Goal: Answer question/provide support

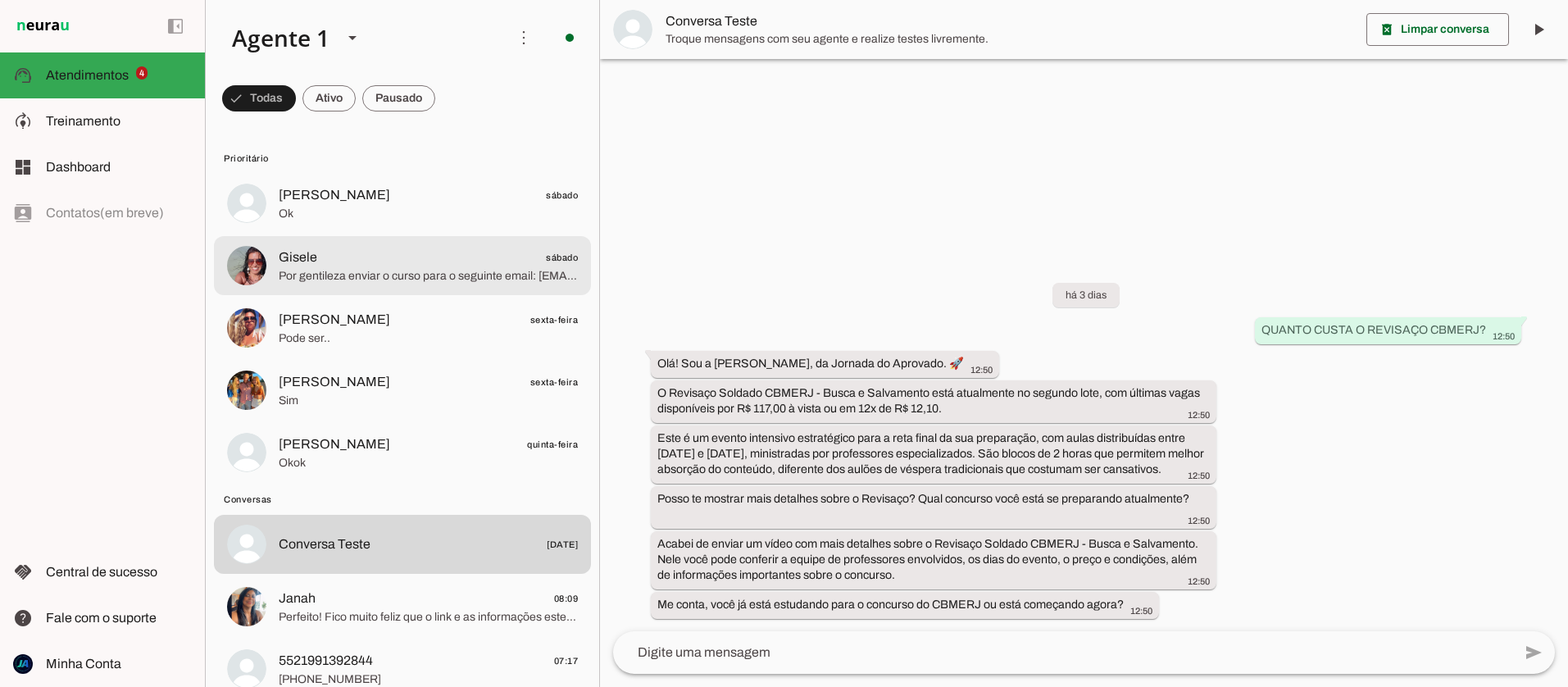
click at [386, 277] on span "Por gentileza enviar o curso para o seguinte email: [EMAIL_ADDRESS][DOMAIN_NAME]" at bounding box center [428, 277] width 299 height 17
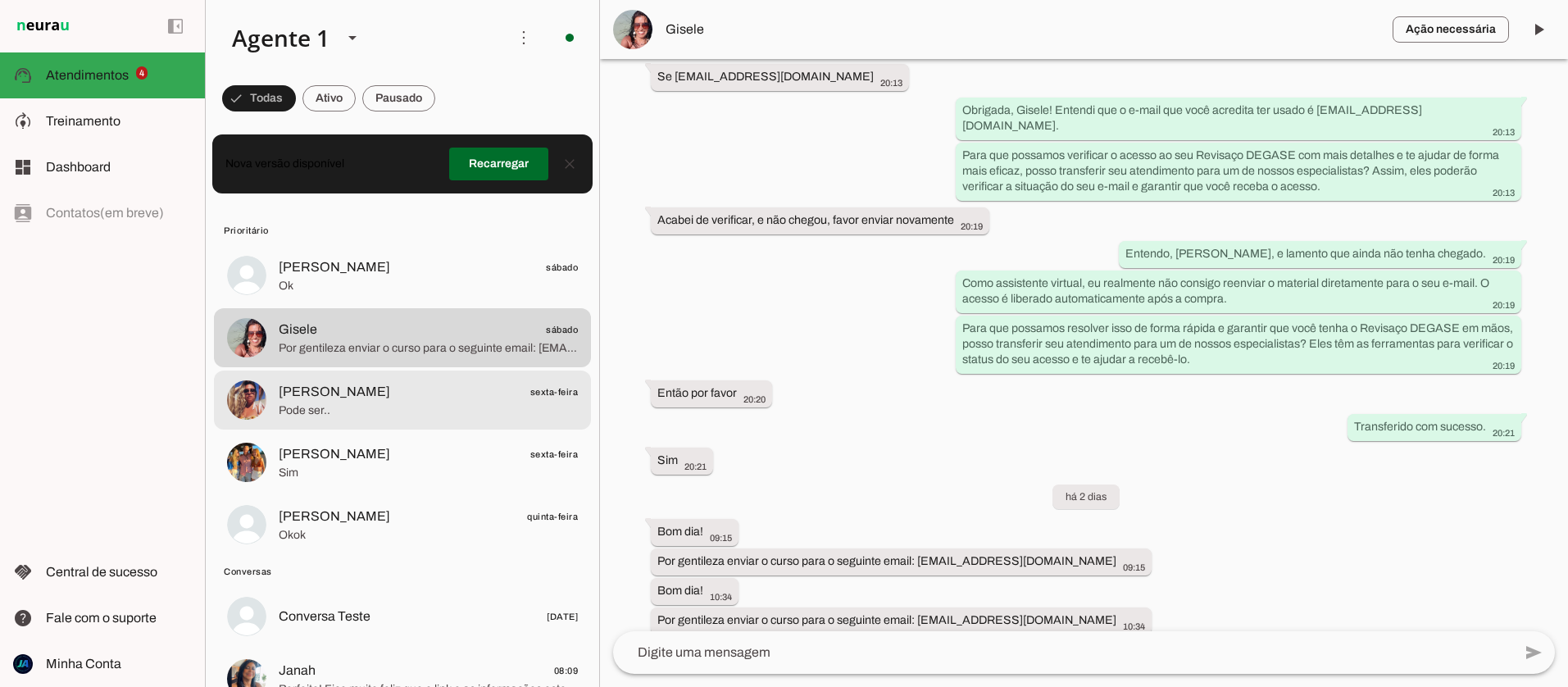
scroll to position [1, 0]
click at [375, 403] on span "Pode ser.." at bounding box center [428, 410] width 299 height 17
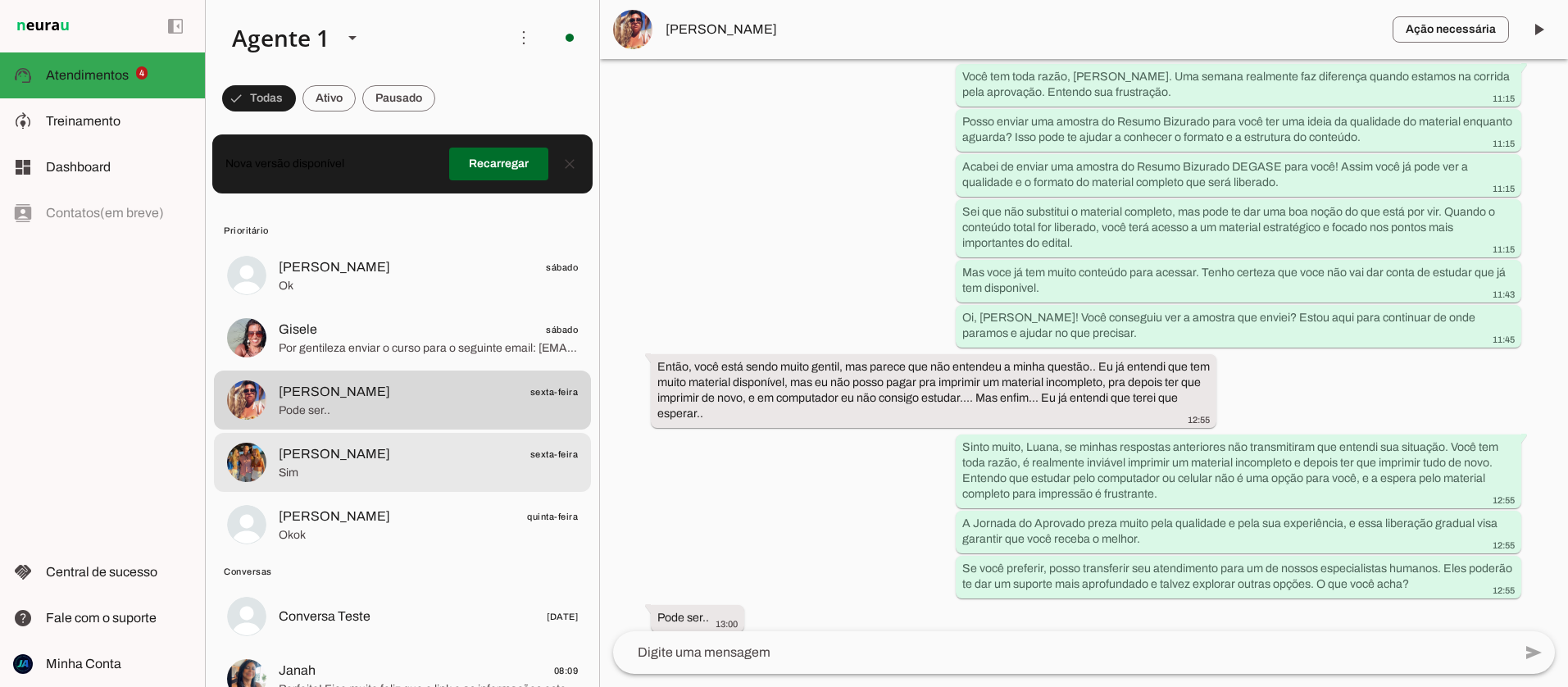
click at [333, 455] on span "[PERSON_NAME]" at bounding box center [333, 454] width 111 height 20
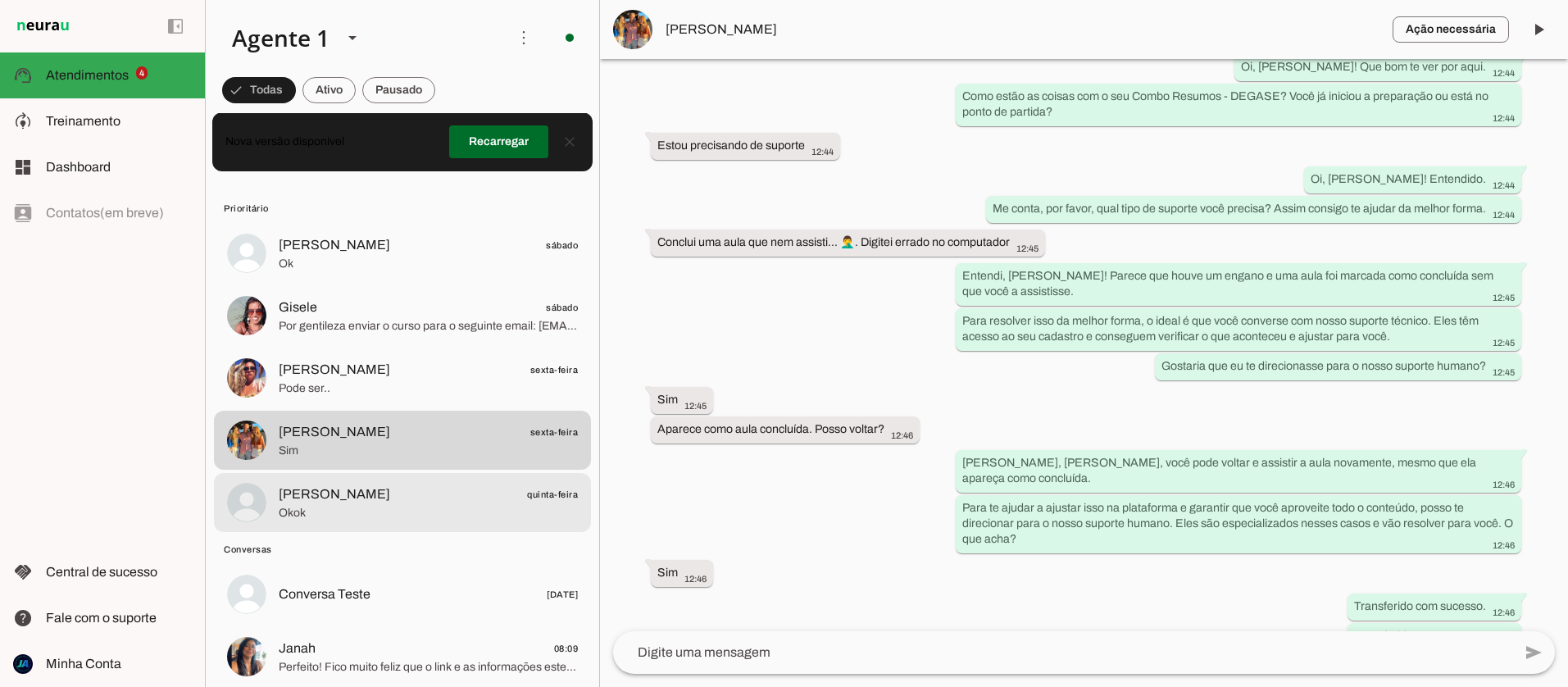
scroll to position [23, 0]
click at [349, 490] on span "[PERSON_NAME]" at bounding box center [333, 494] width 111 height 20
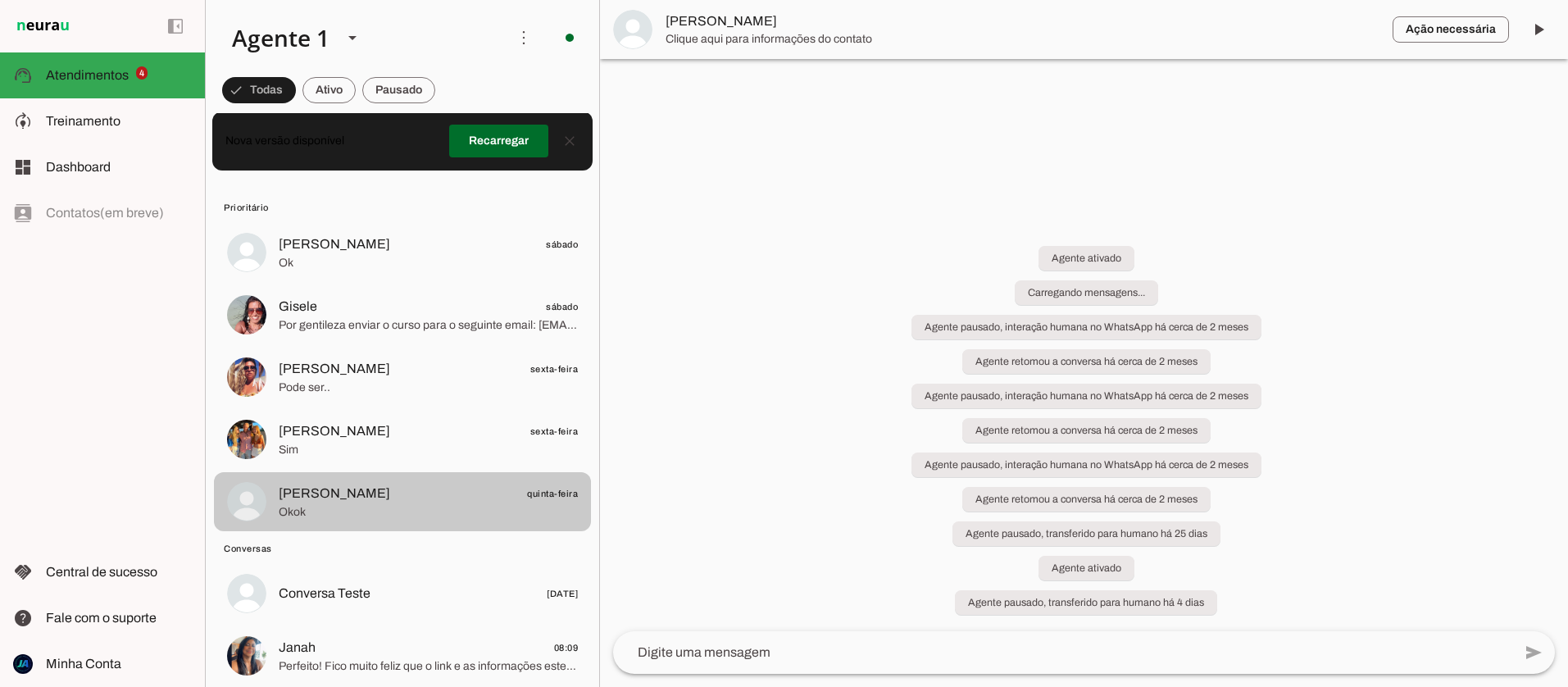
scroll to position [22, 0]
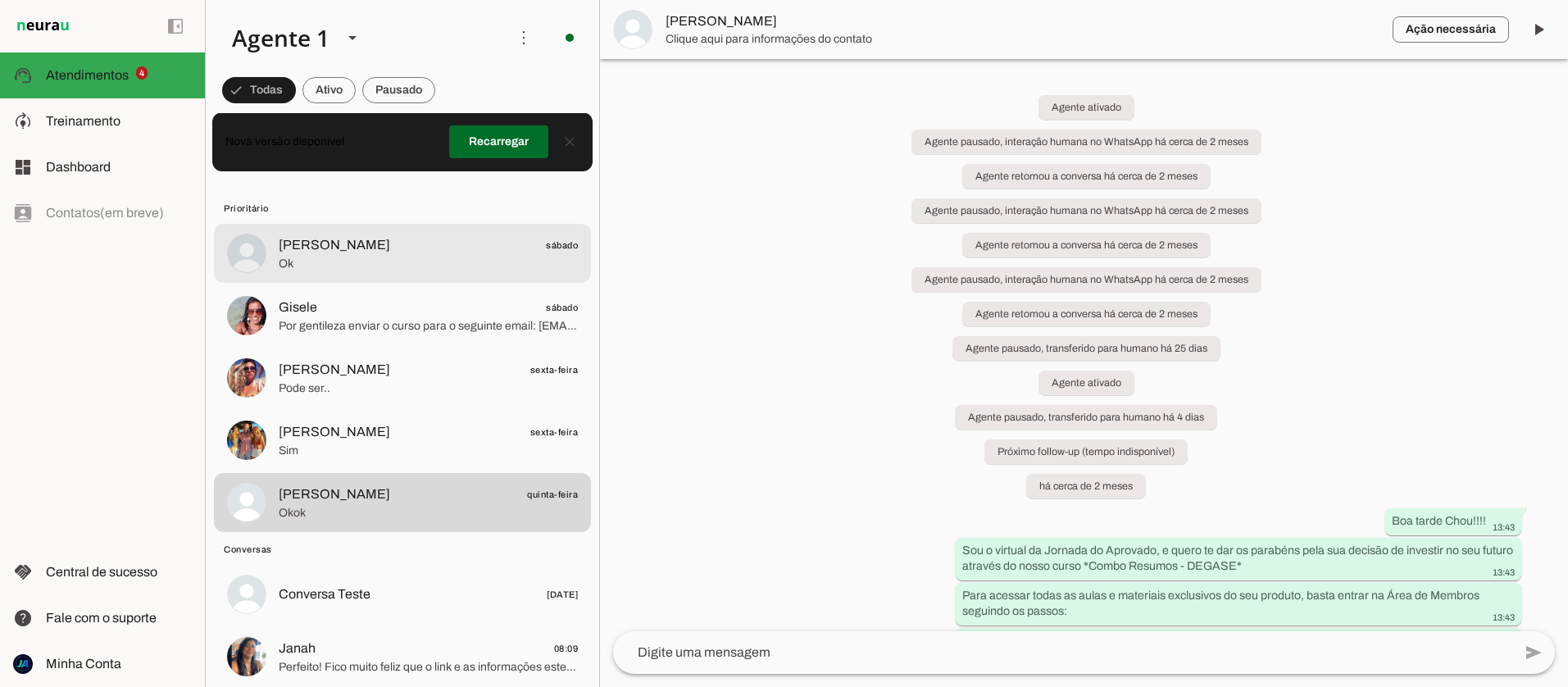
click at [359, 280] on md-item "[PERSON_NAME] sábado Ok" at bounding box center [402, 253] width 377 height 59
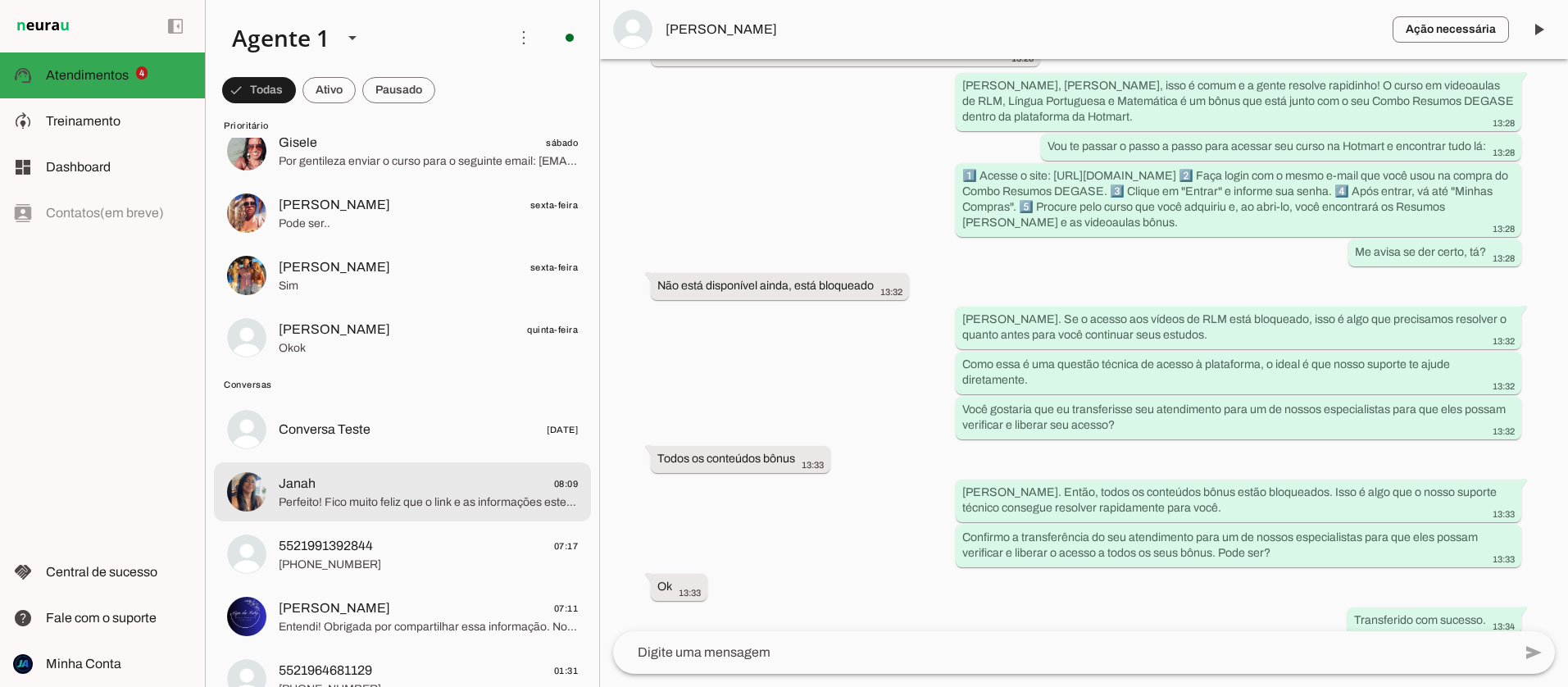
scroll to position [196, 0]
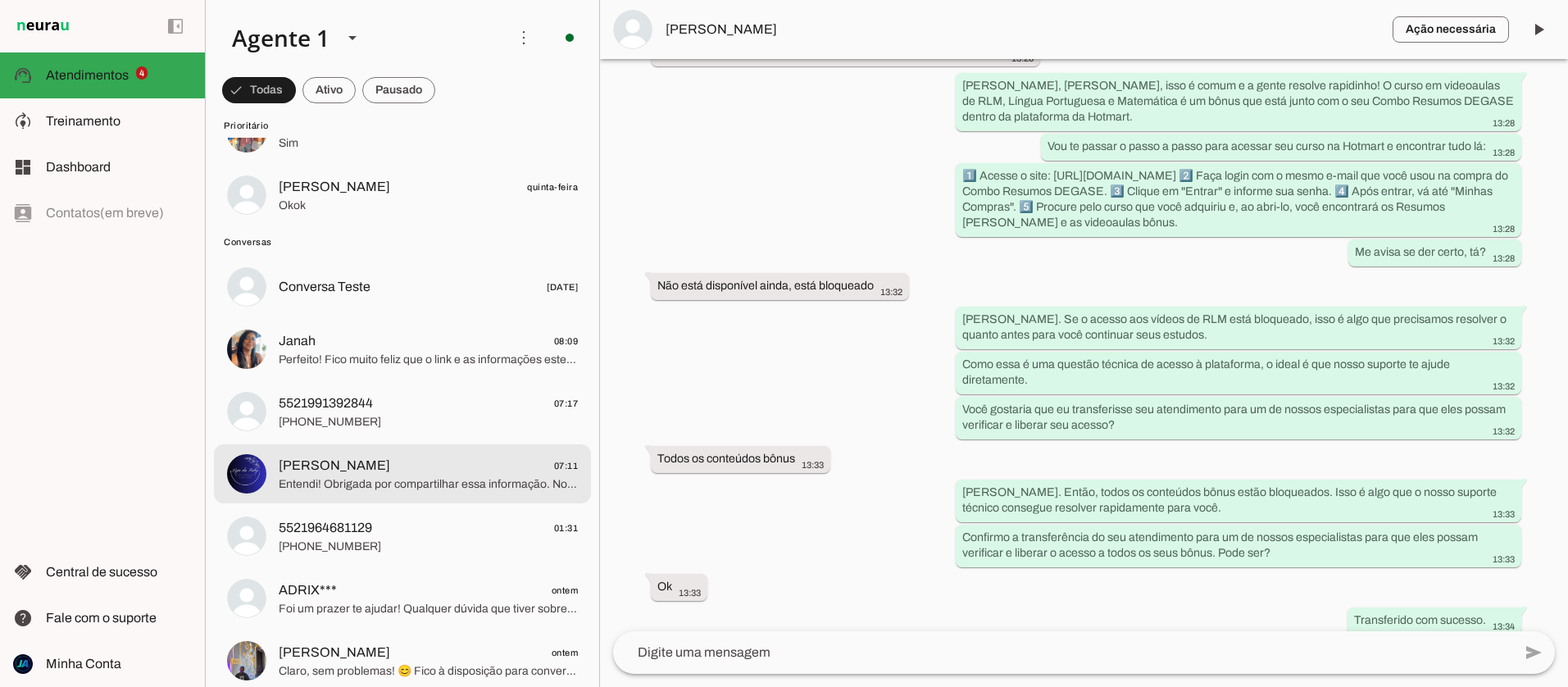
click at [417, 480] on span "Entendi! Obrigada por compartilhar essa informação. No caso do concurso DEGASE,…" at bounding box center [428, 485] width 299 height 17
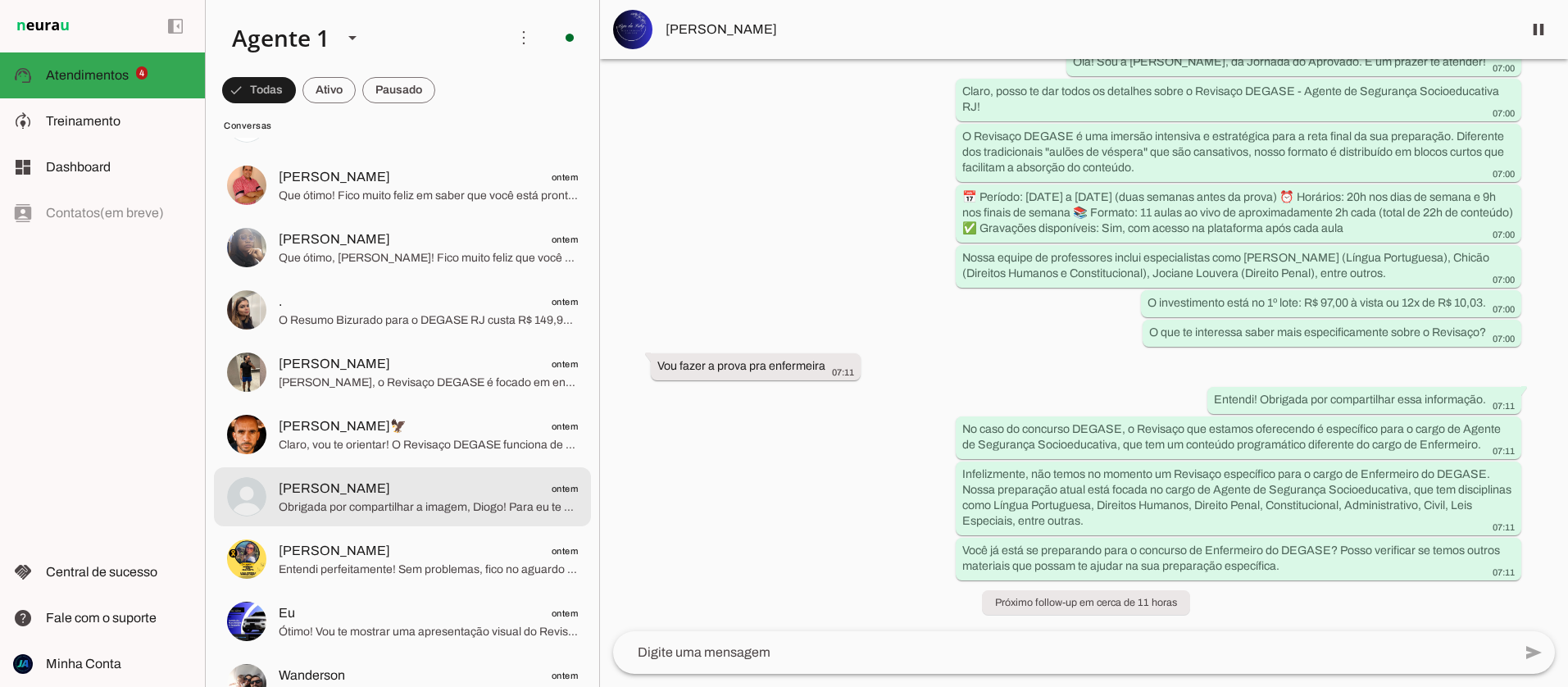
scroll to position [1439, 0]
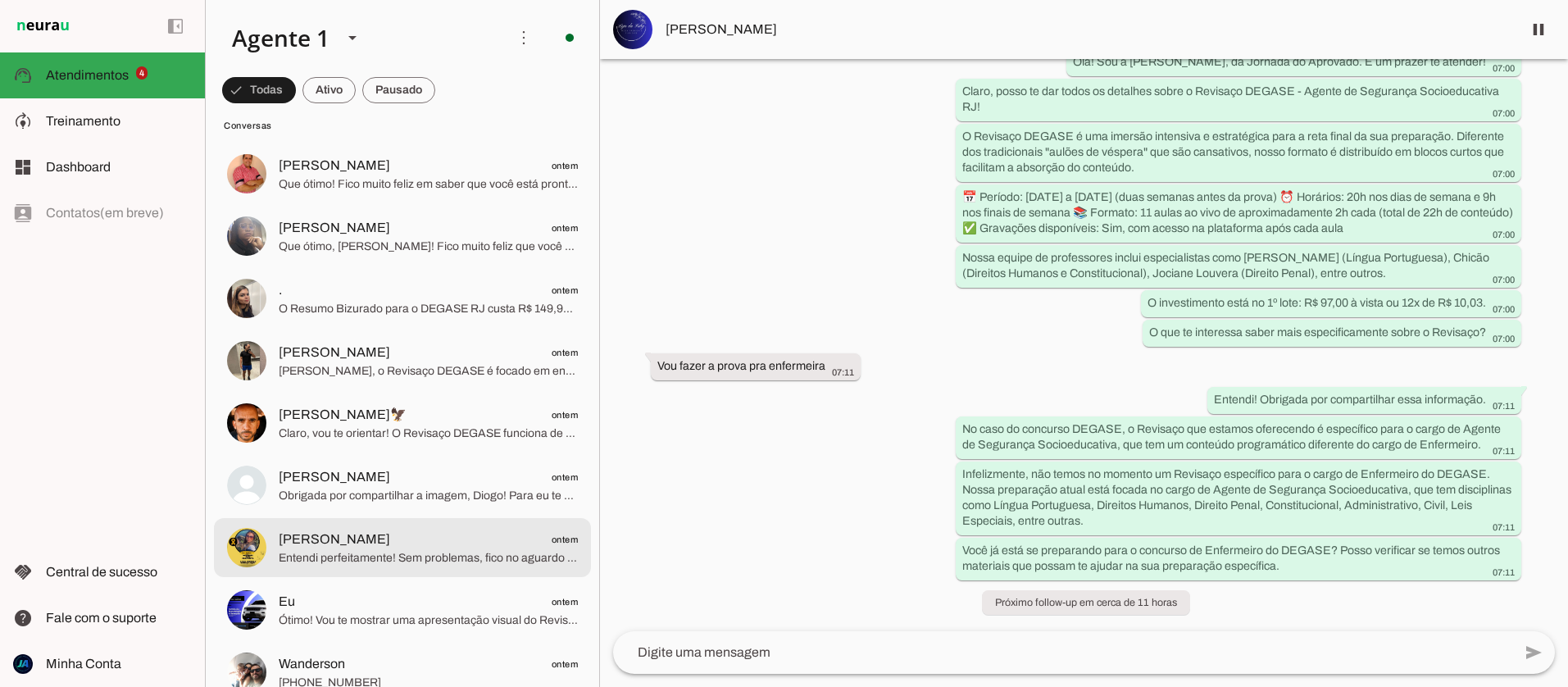
click at [440, 550] on span "Entendi perfeitamente! Sem problemas, fico no aguardo do seu contato amanhã ent…" at bounding box center [428, 558] width 299 height 17
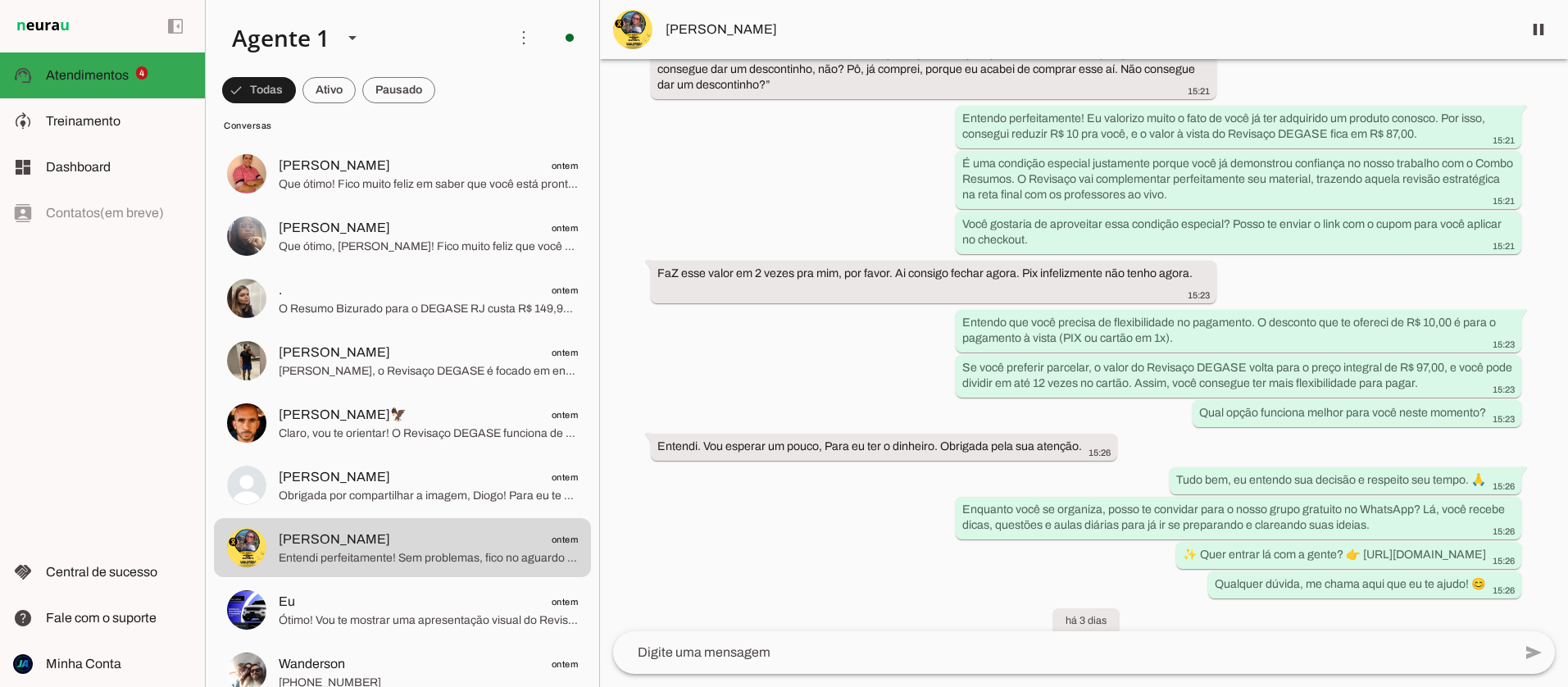
scroll to position [2654, 0]
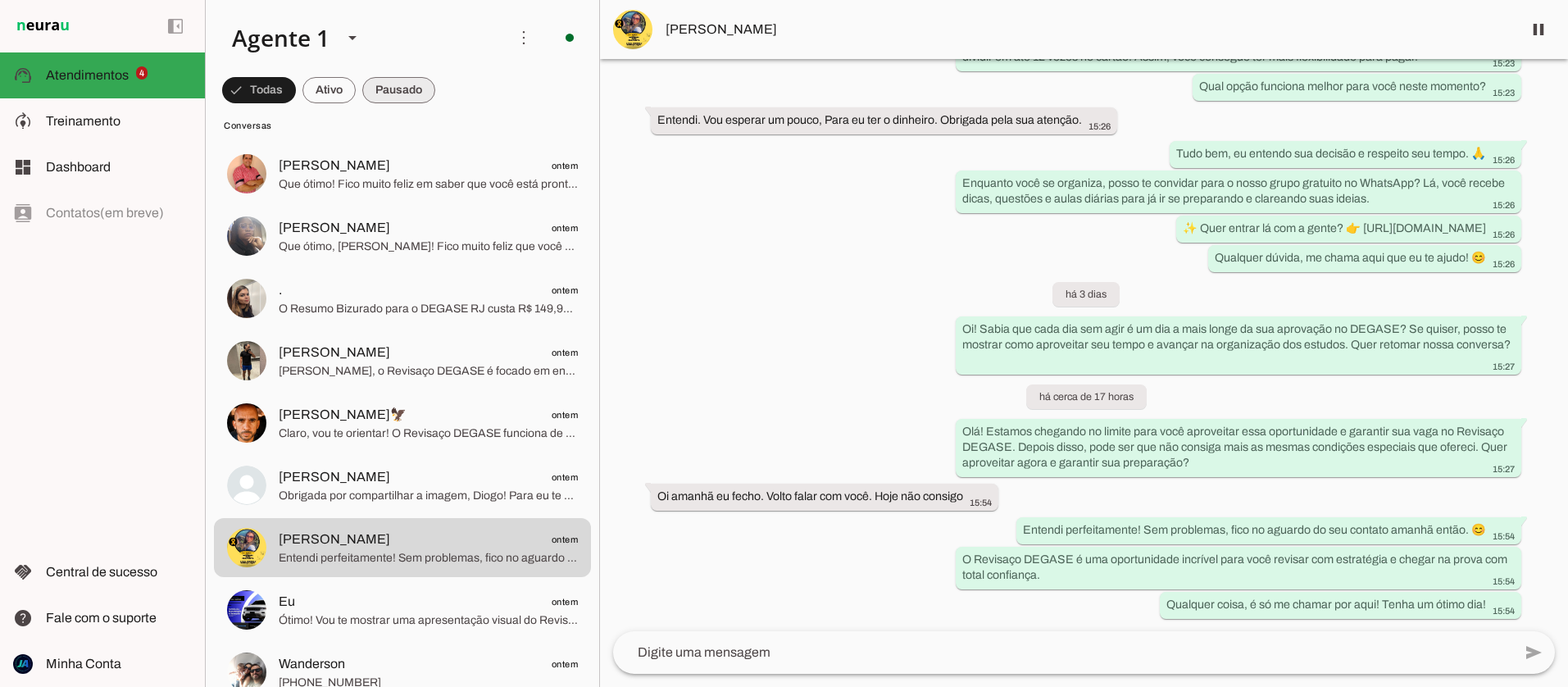
click at [389, 85] on span at bounding box center [398, 89] width 73 height 39
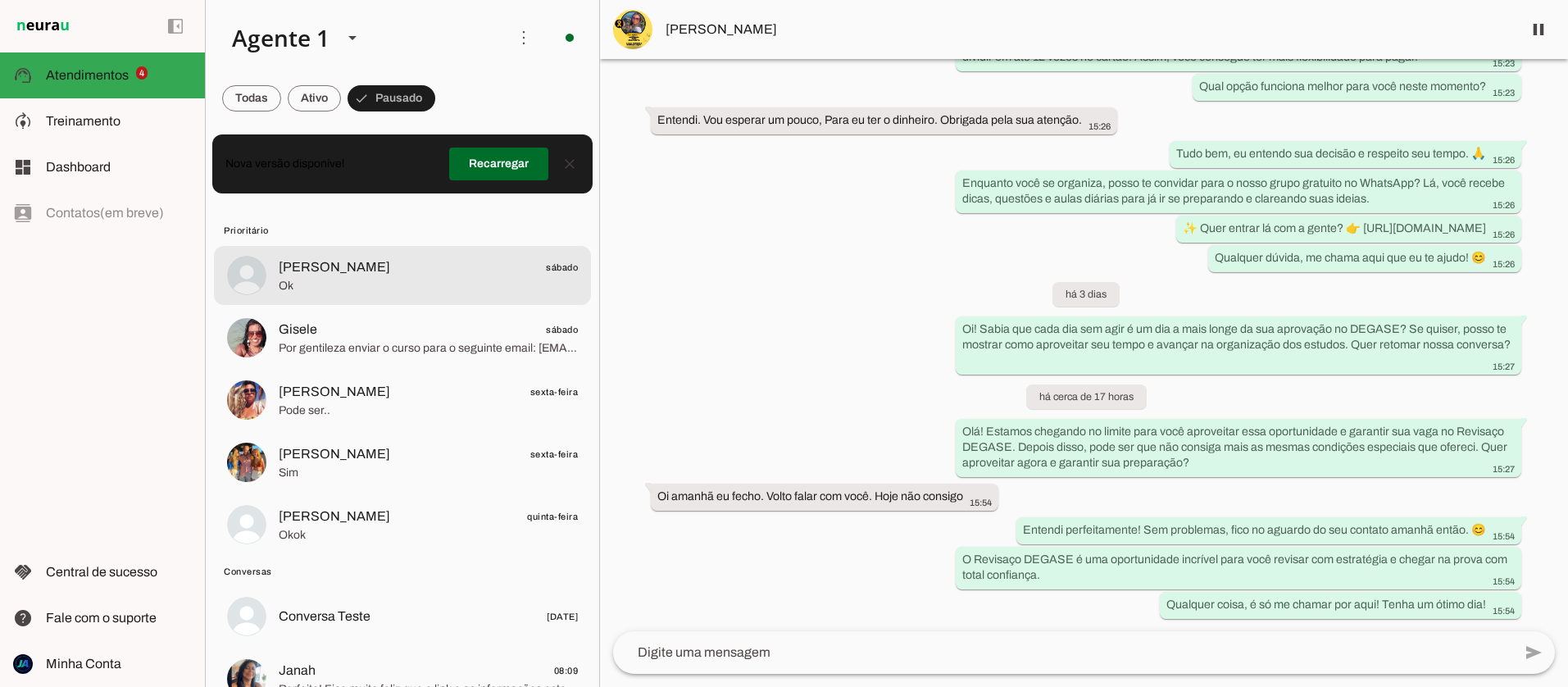
click at [423, 277] on span "Ok" at bounding box center [428, 286] width 299 height 17
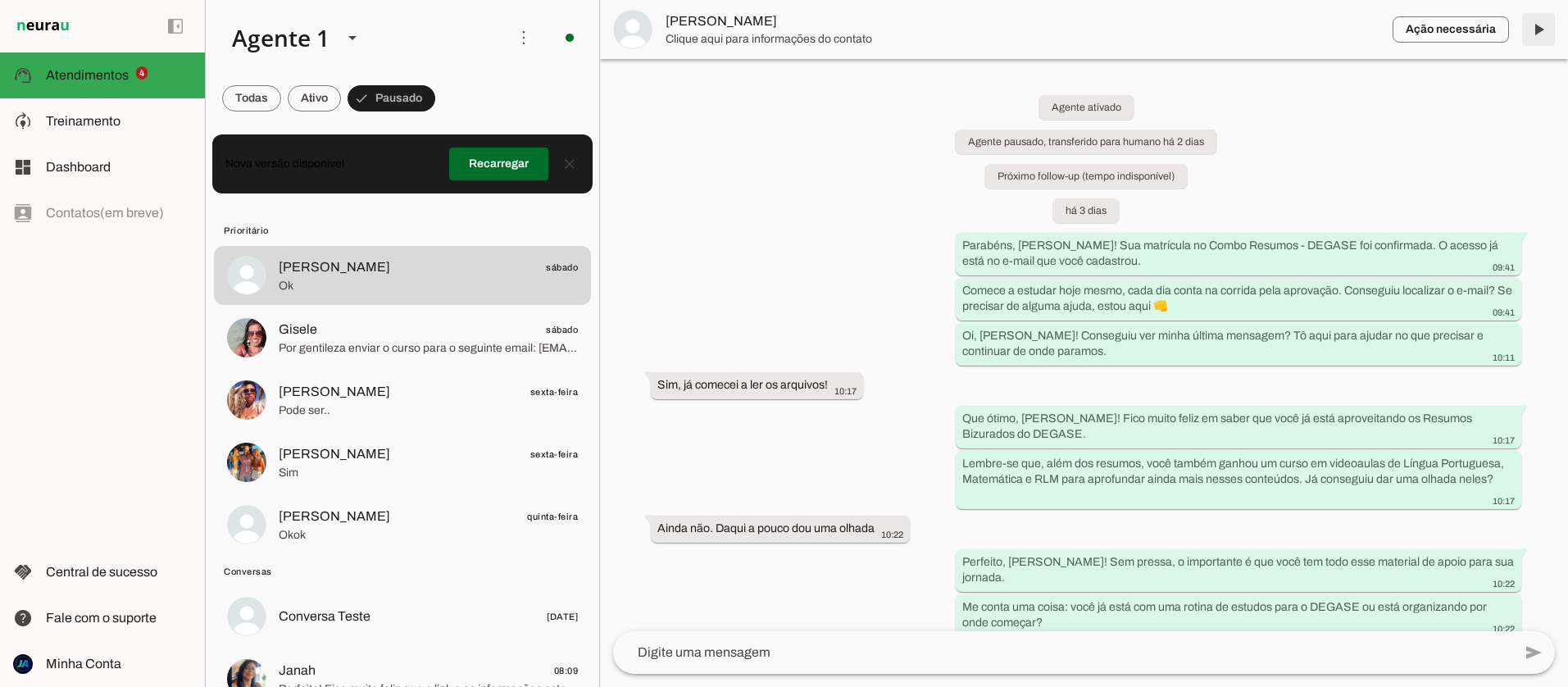
drag, startPoint x: 1532, startPoint y: 32, endPoint x: 543, endPoint y: 209, distance: 1004.7
click at [1532, 32] on span at bounding box center [1538, 29] width 39 height 39
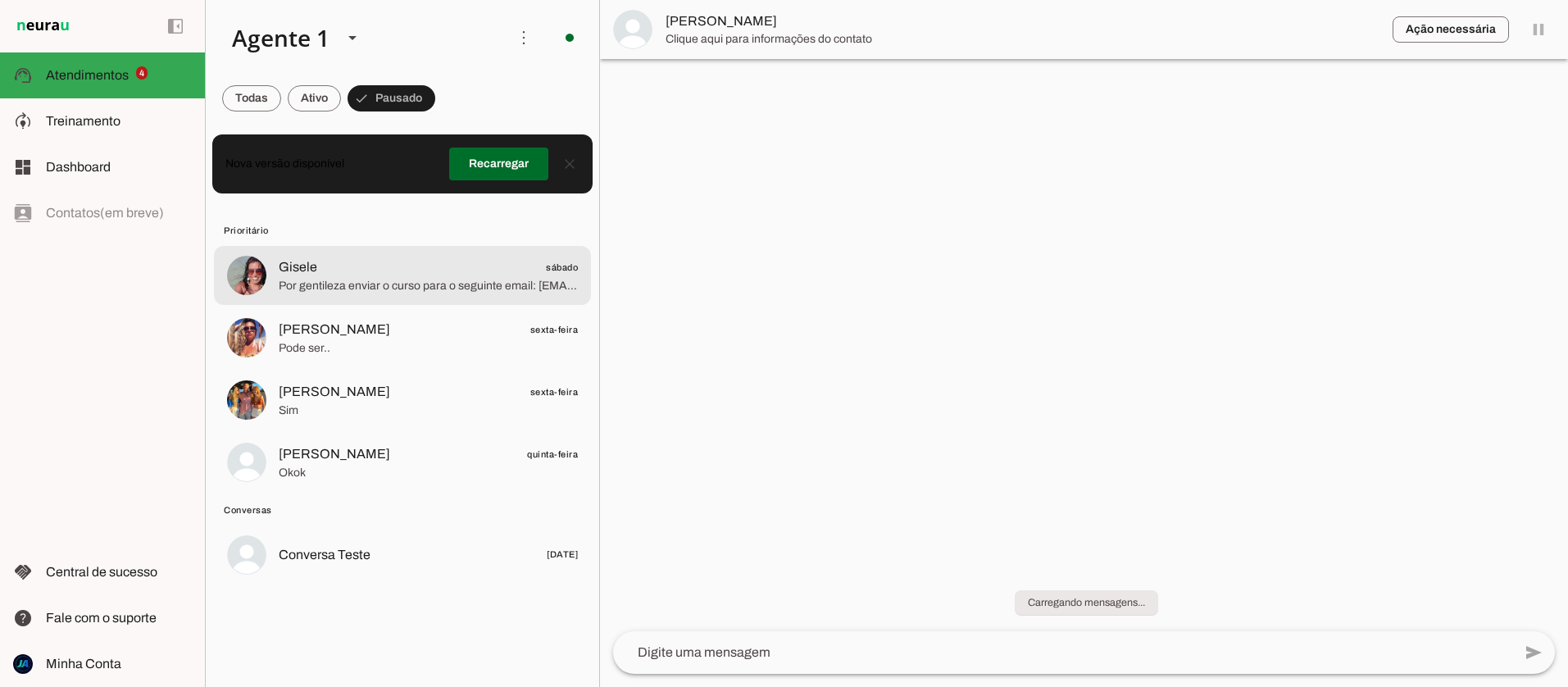
drag, startPoint x: 467, startPoint y: 277, endPoint x: 1502, endPoint y: 48, distance: 1060.0
click at [467, 277] on span "Por gentileza enviar o curso para o seguinte email: [EMAIL_ADDRESS][DOMAIN_NAME]" at bounding box center [428, 286] width 299 height 17
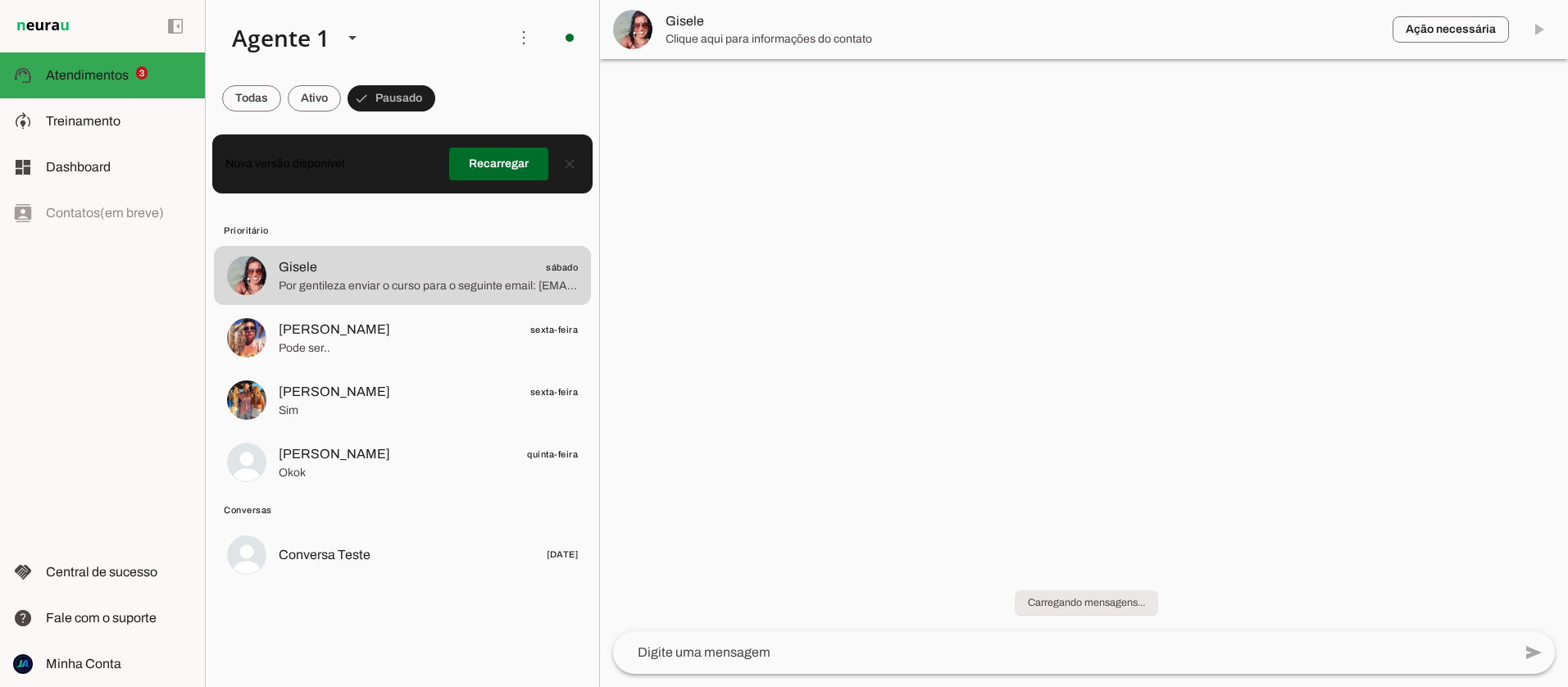
click at [1527, 30] on md-item "Ação necessária O Agente detectou que uma ação humana é necessária, resolva a q…" at bounding box center [1084, 29] width 968 height 59
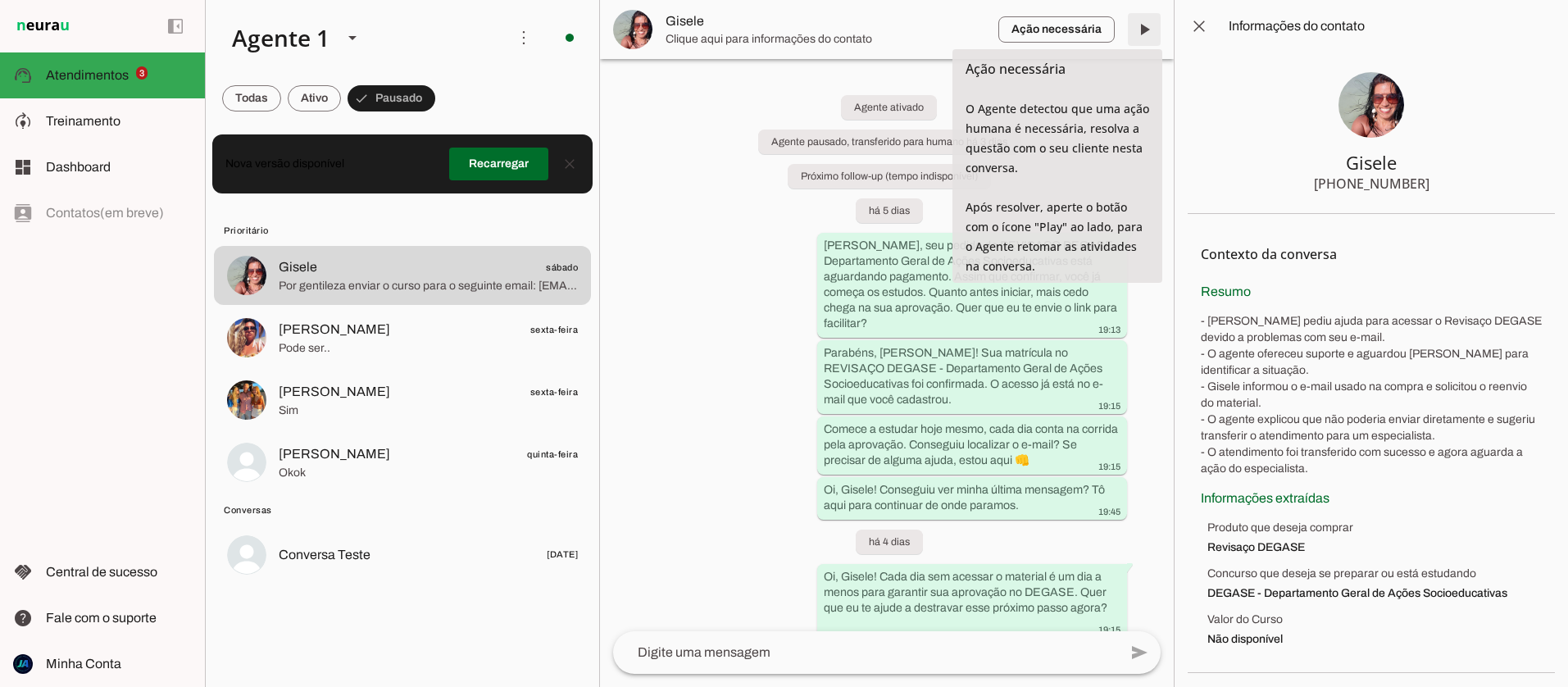
click at [1139, 33] on span at bounding box center [1143, 29] width 39 height 39
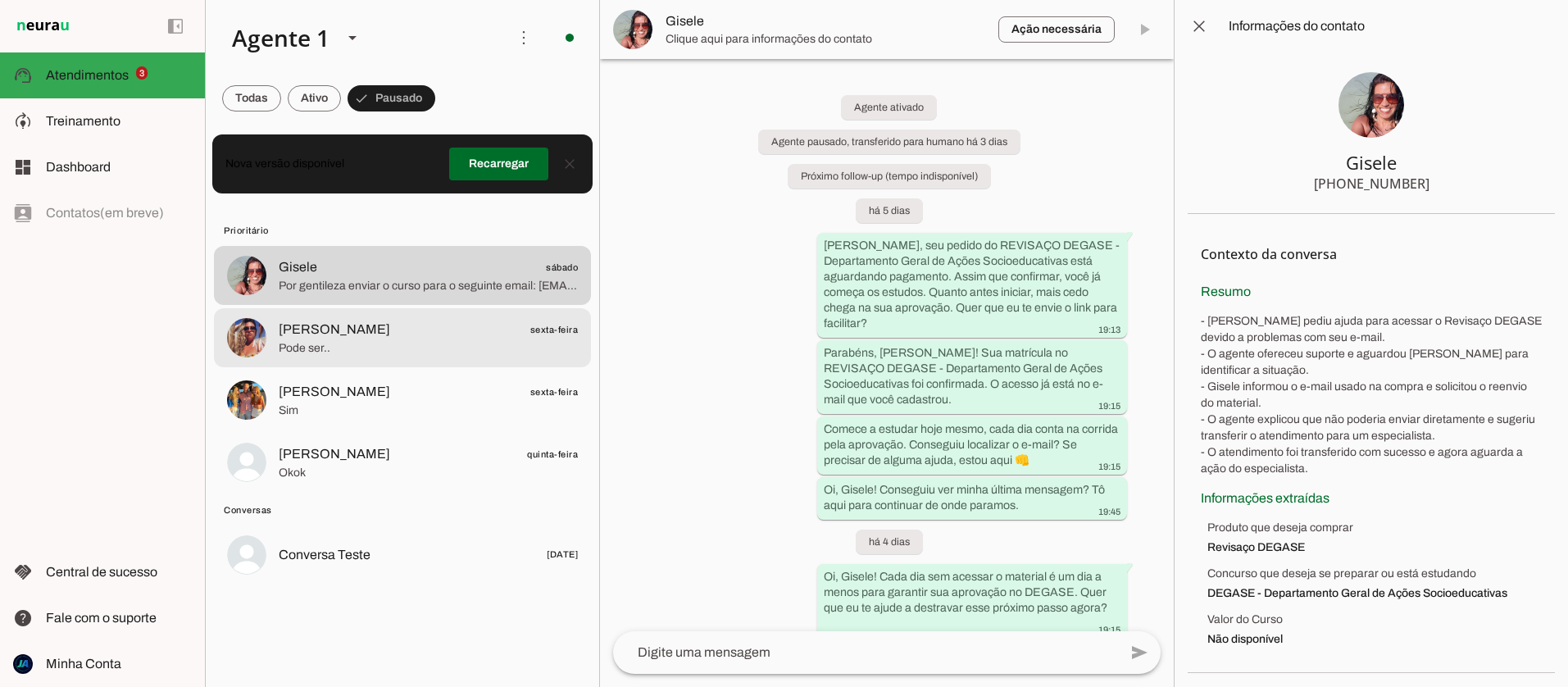
click at [365, 326] on span "[PERSON_NAME] sexta-feira" at bounding box center [428, 329] width 299 height 21
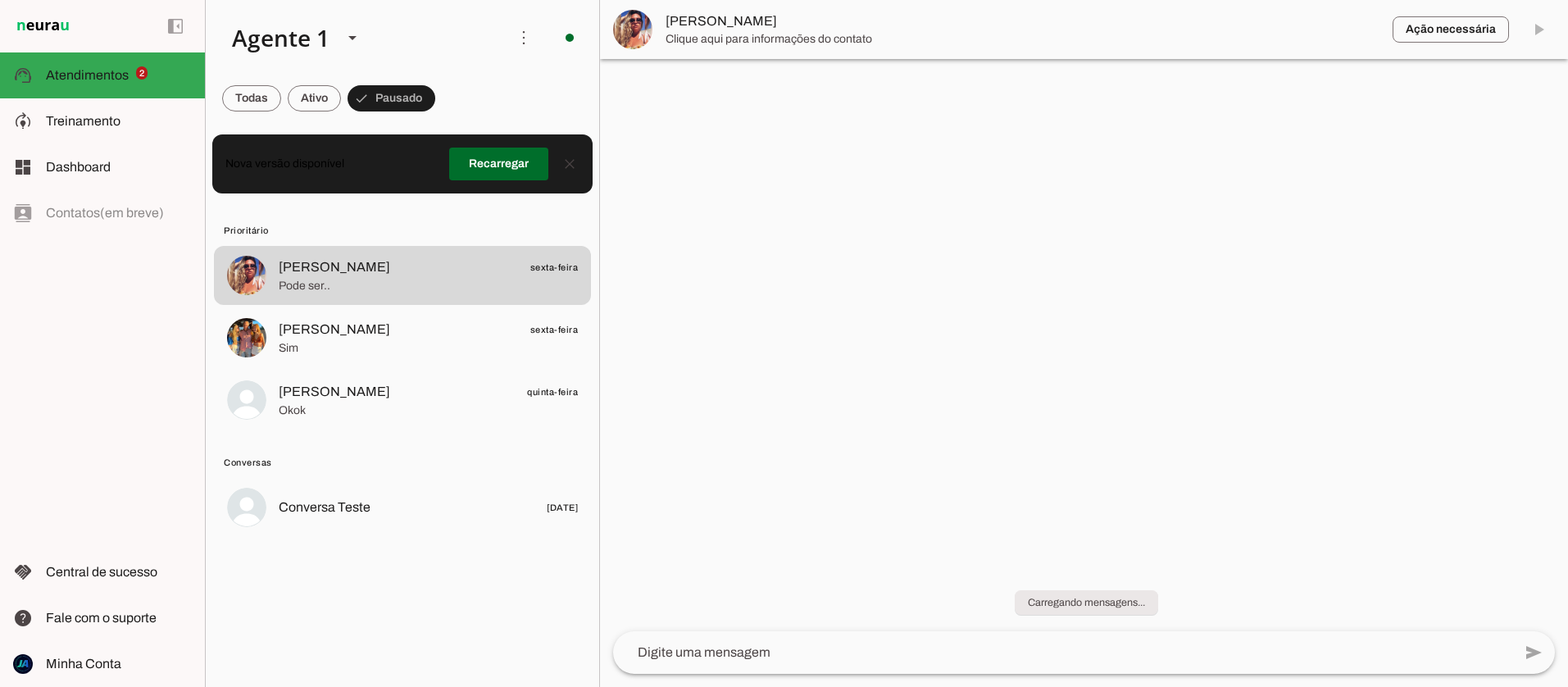
click at [1537, 31] on md-item "Ação necessária O Agente detectou que uma ação humana é necessária, resolva a q…" at bounding box center [1084, 29] width 968 height 59
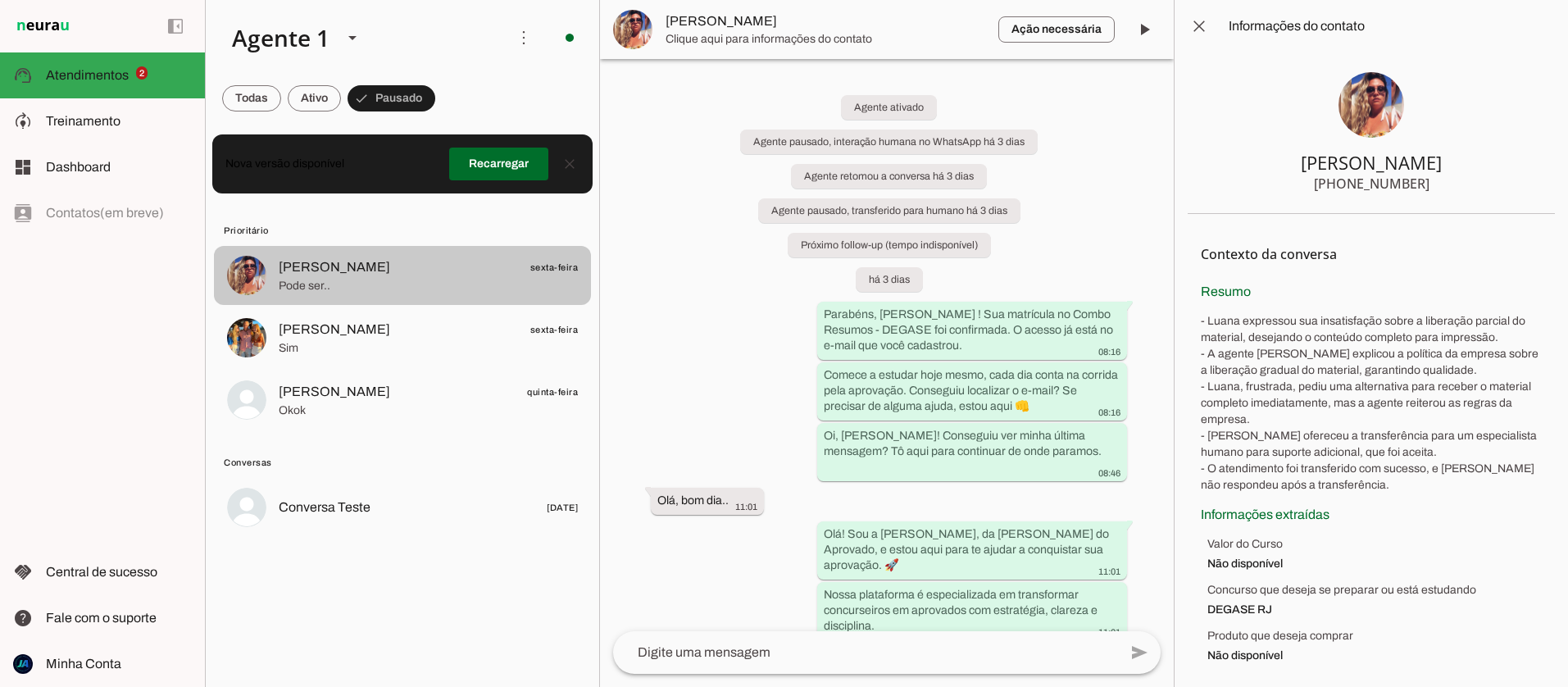
click at [563, 267] on span "sexta-feira" at bounding box center [554, 267] width 48 height 21
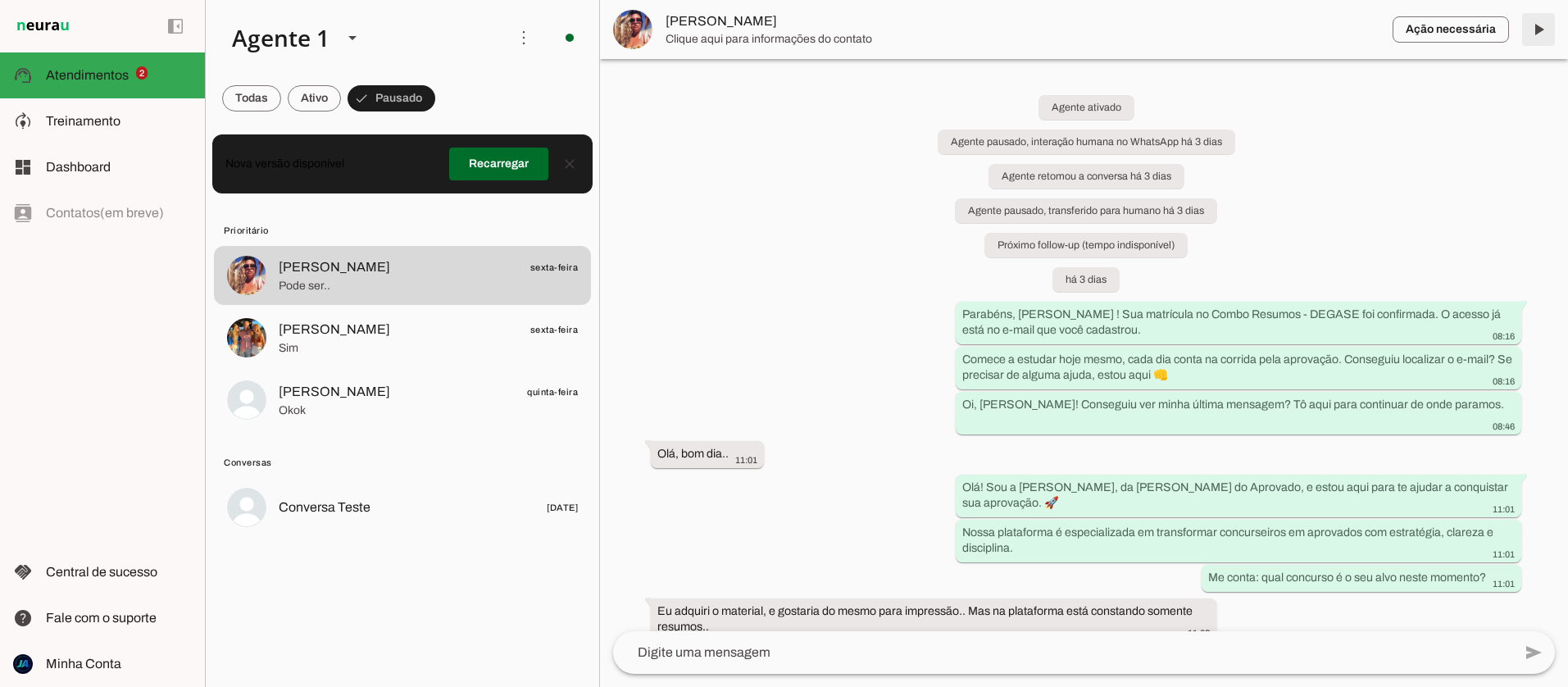
click at [1537, 32] on span at bounding box center [1538, 29] width 39 height 39
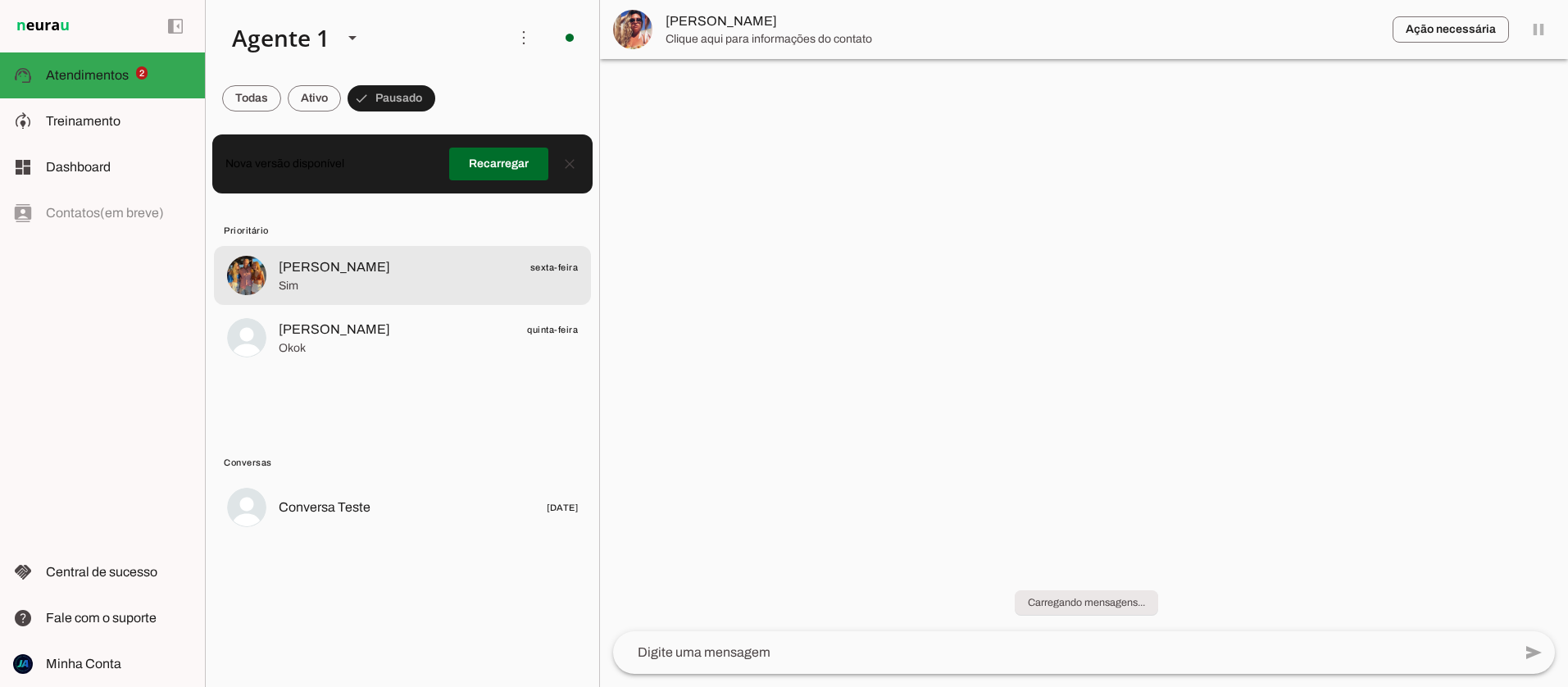
click at [476, 282] on span "Sim" at bounding box center [428, 286] width 299 height 17
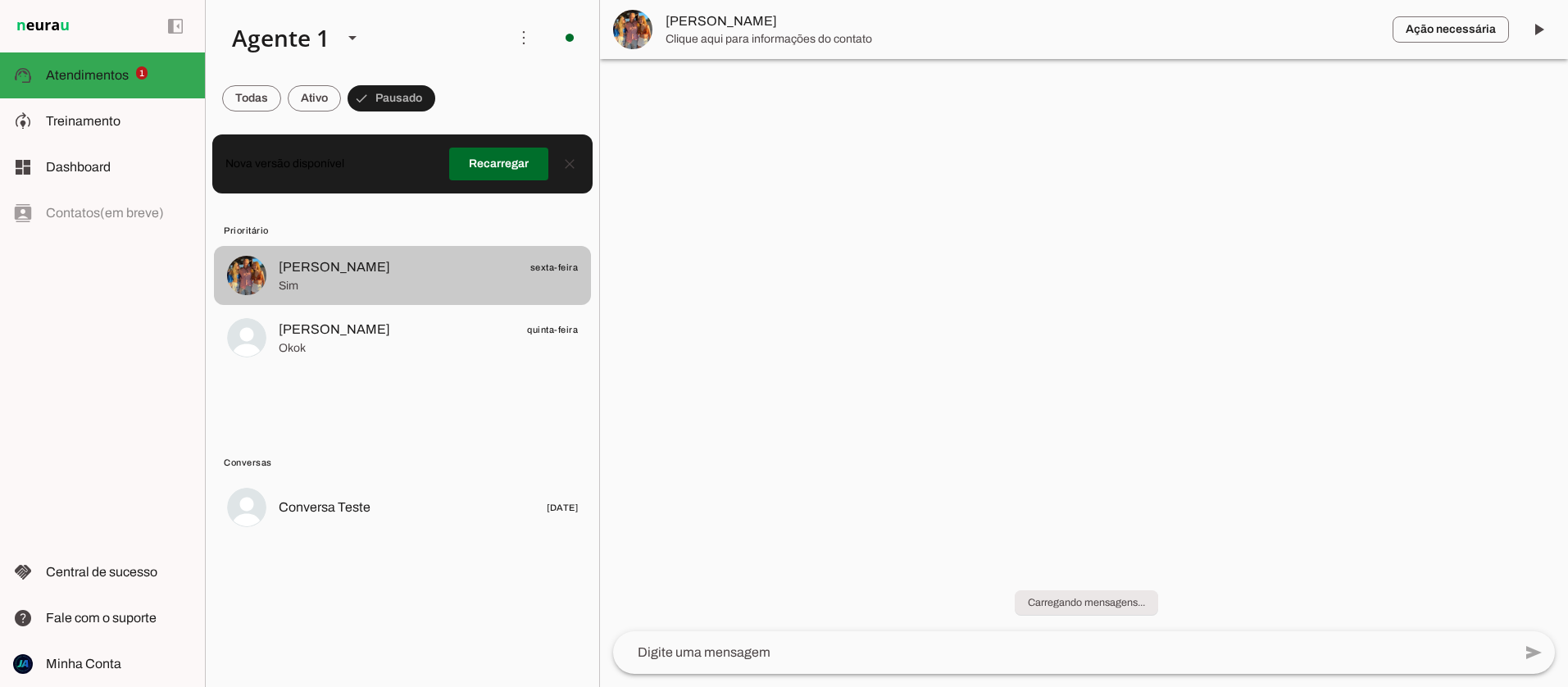
click at [486, 286] on span "Sim" at bounding box center [428, 286] width 299 height 17
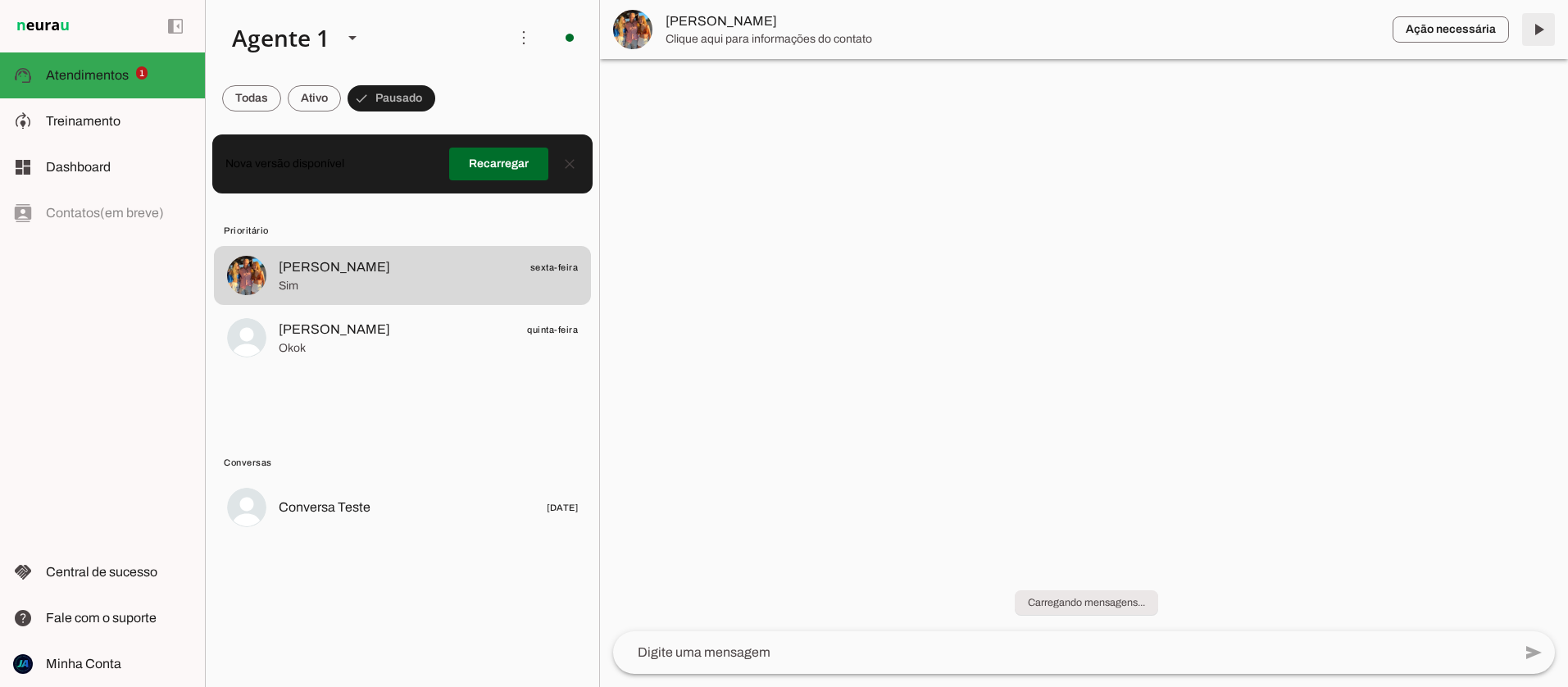
click at [1533, 27] on span at bounding box center [1538, 29] width 39 height 39
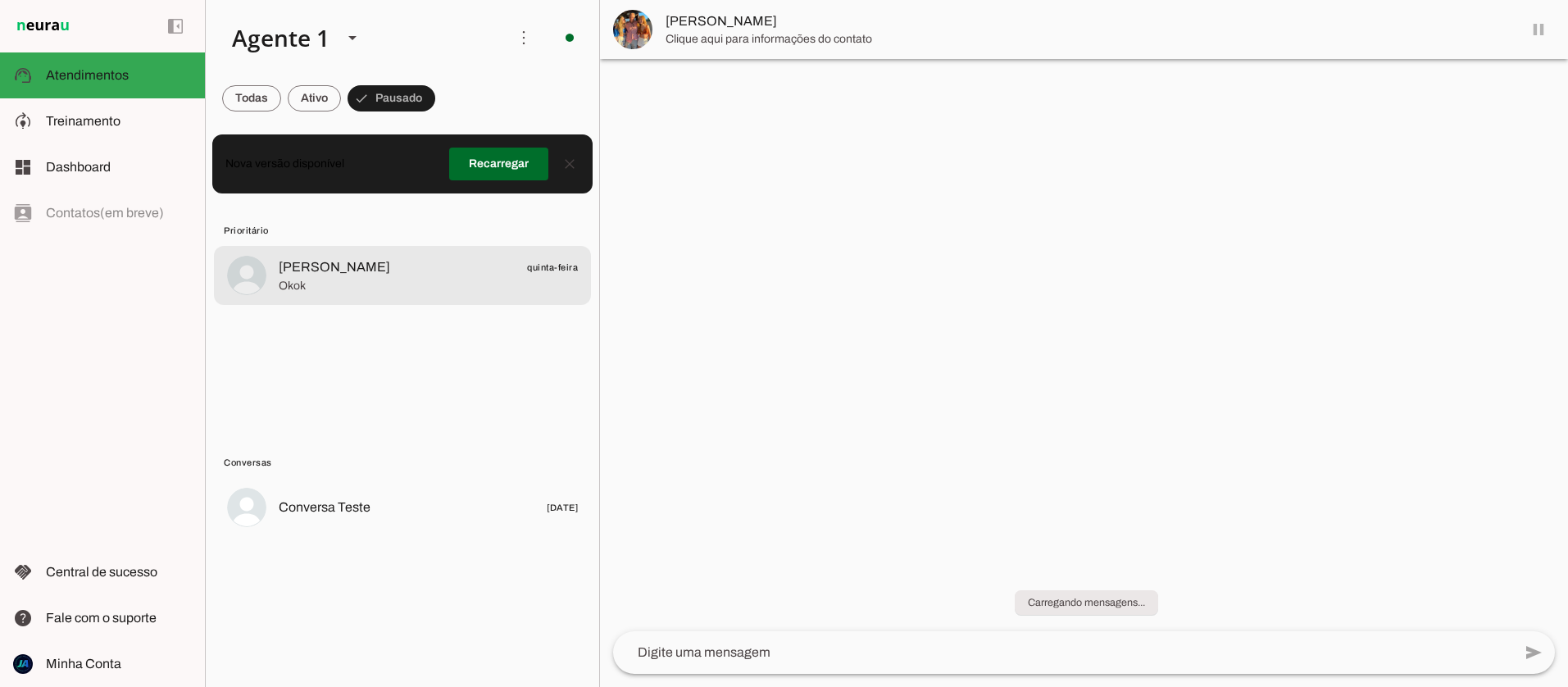
click at [429, 293] on span "Okok" at bounding box center [428, 286] width 299 height 17
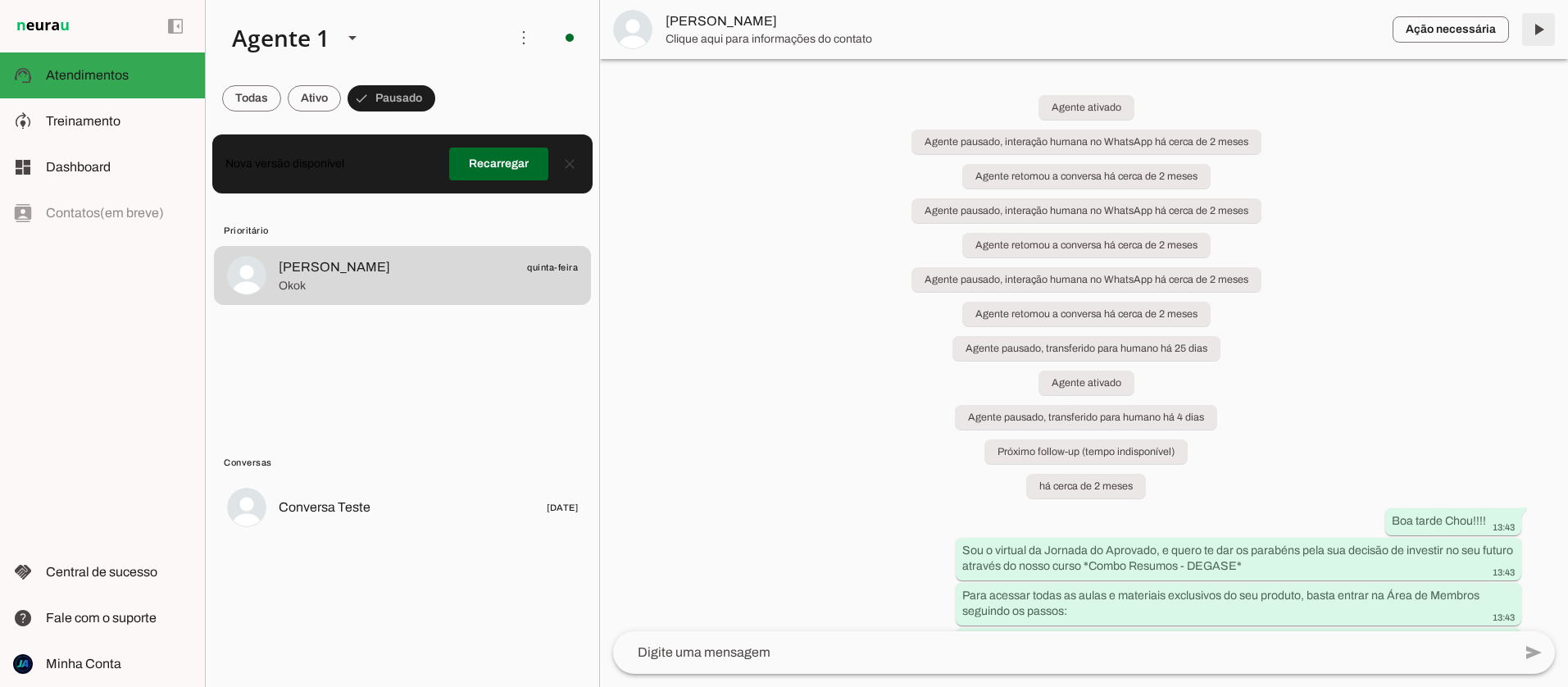
click at [1538, 30] on span at bounding box center [1538, 29] width 39 height 39
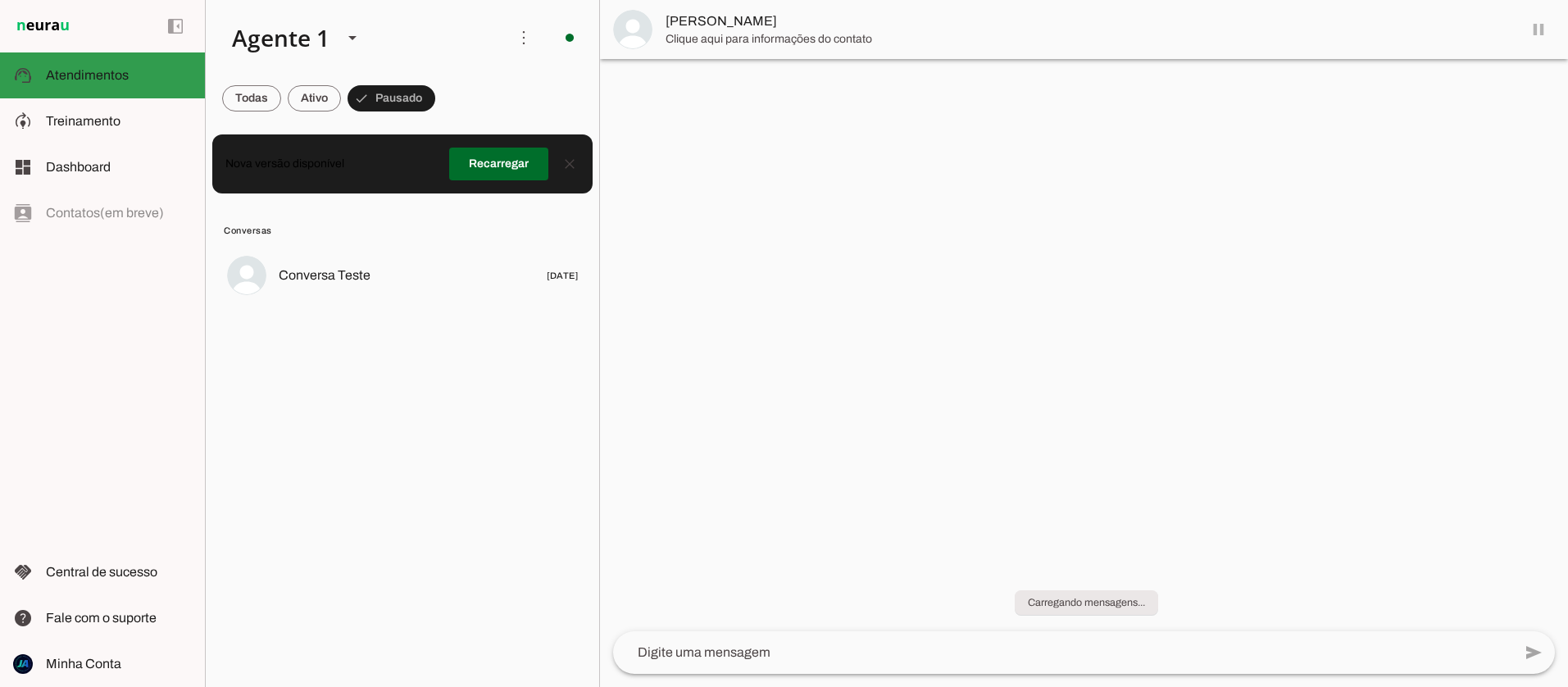
click at [70, 76] on span "Atendimentos" at bounding box center [87, 74] width 83 height 14
